Goal: Task Accomplishment & Management: Use online tool/utility

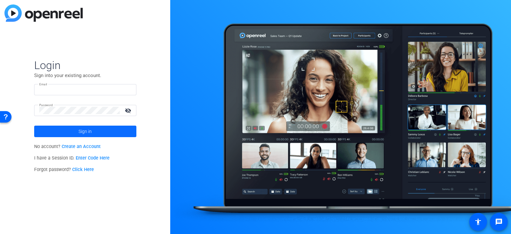
type input "chris.bias@roche.com"
click at [83, 131] on span "Sign in" at bounding box center [85, 131] width 13 height 16
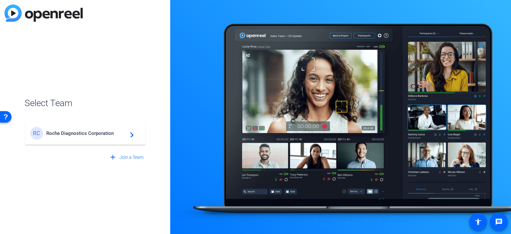
click at [83, 131] on span "Roche Diagnostics Corporation" at bounding box center [86, 133] width 80 height 6
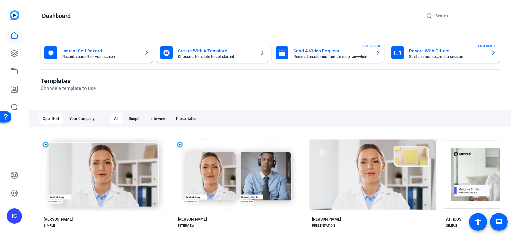
click at [322, 50] on mat-card-title "Send A Video Request" at bounding box center [332, 51] width 77 height 8
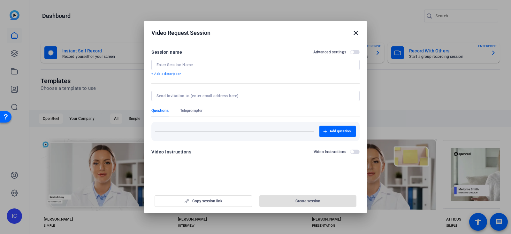
click at [237, 60] on div at bounding box center [256, 65] width 198 height 10
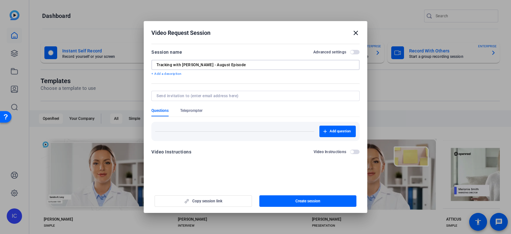
type input "Tracking with [PERSON_NAME] - August Episode"
click at [213, 95] on input at bounding box center [255, 95] width 196 height 5
type input "zack.fallowfield@roche.com"
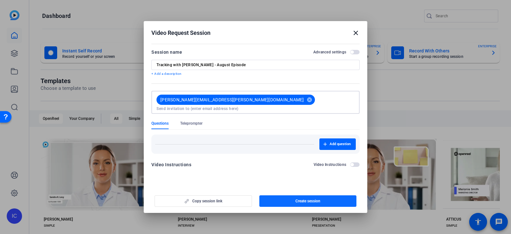
click at [308, 201] on span "Create session" at bounding box center [308, 201] width 25 height 5
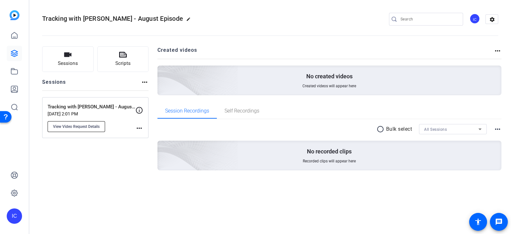
click at [82, 128] on span "View Video Request Details" at bounding box center [76, 126] width 47 height 5
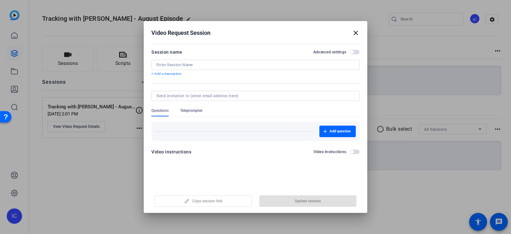
type input "Tracking with [PERSON_NAME] - August Episode"
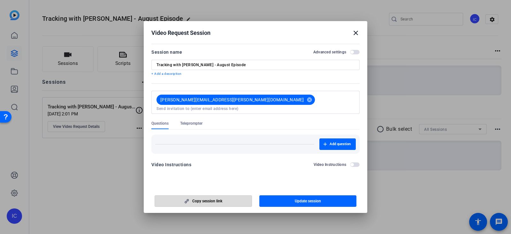
click at [202, 201] on span "Copy session link" at bounding box center [207, 201] width 30 height 5
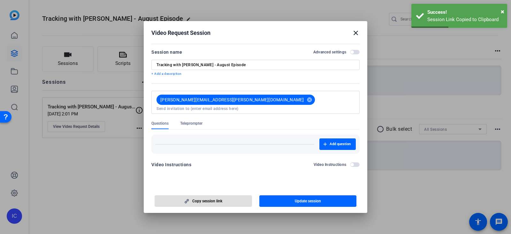
click at [358, 33] on mat-icon "close" at bounding box center [356, 33] width 8 height 8
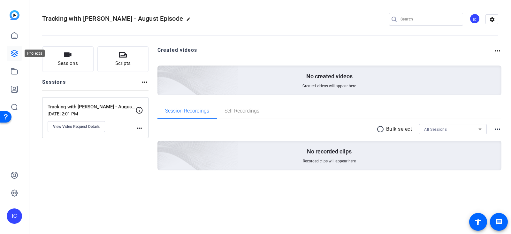
click at [18, 50] on icon at bounding box center [15, 54] width 8 height 8
